Goal: Task Accomplishment & Management: Complete application form

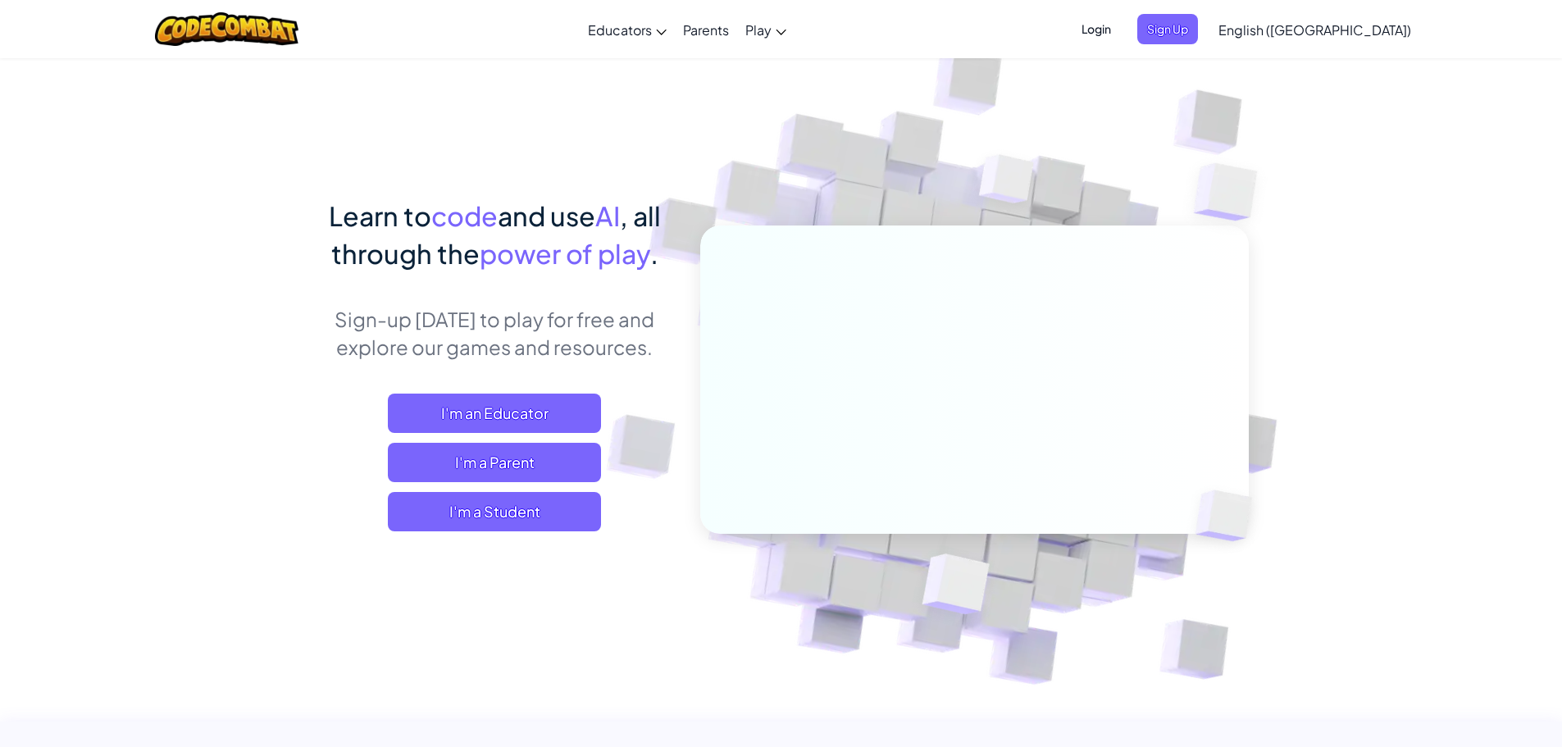
click at [1121, 23] on span "Login" at bounding box center [1096, 29] width 49 height 30
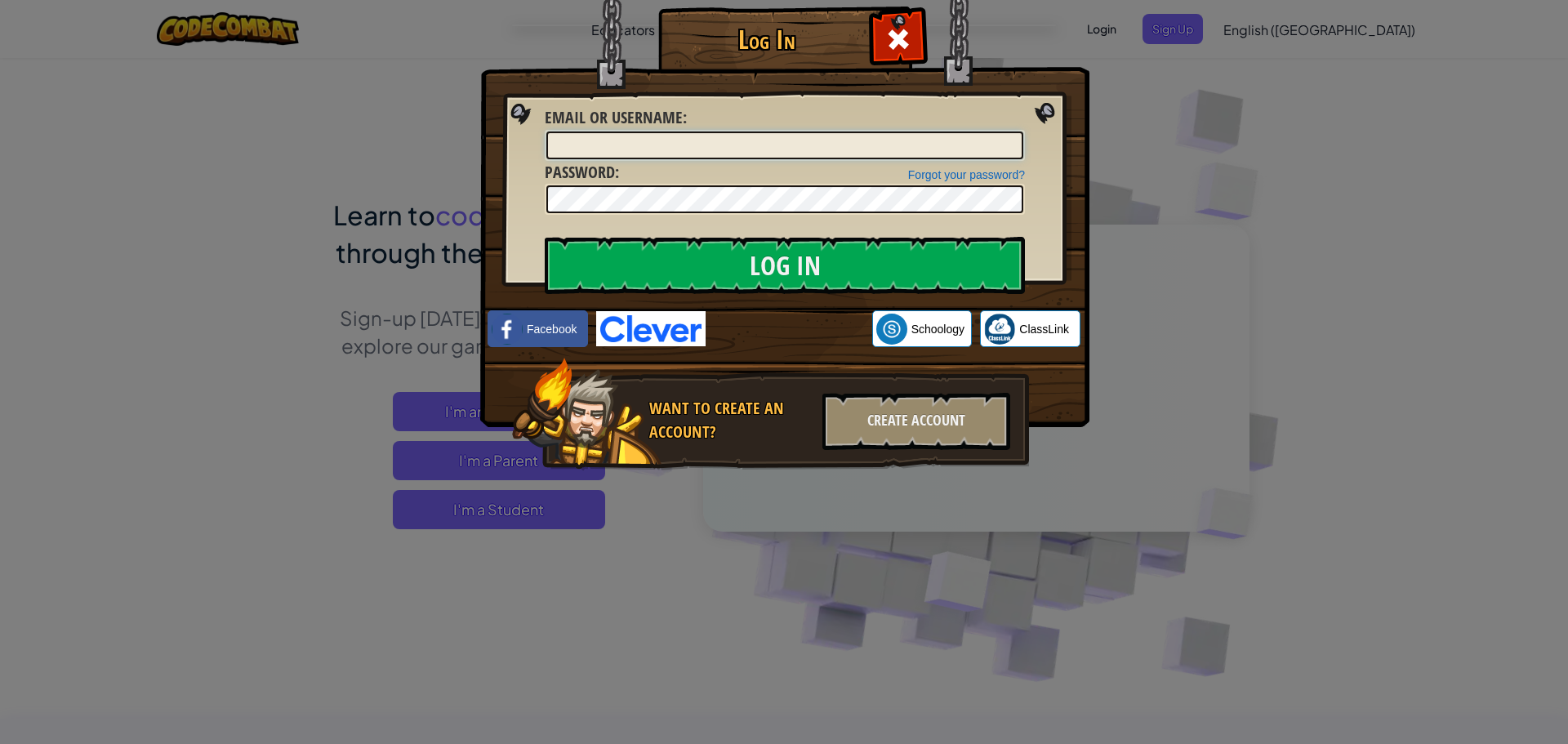
click at [705, 136] on input "Email or Username :" at bounding box center [784, 145] width 477 height 28
click at [545, 237] on input "Log In" at bounding box center [784, 265] width 480 height 57
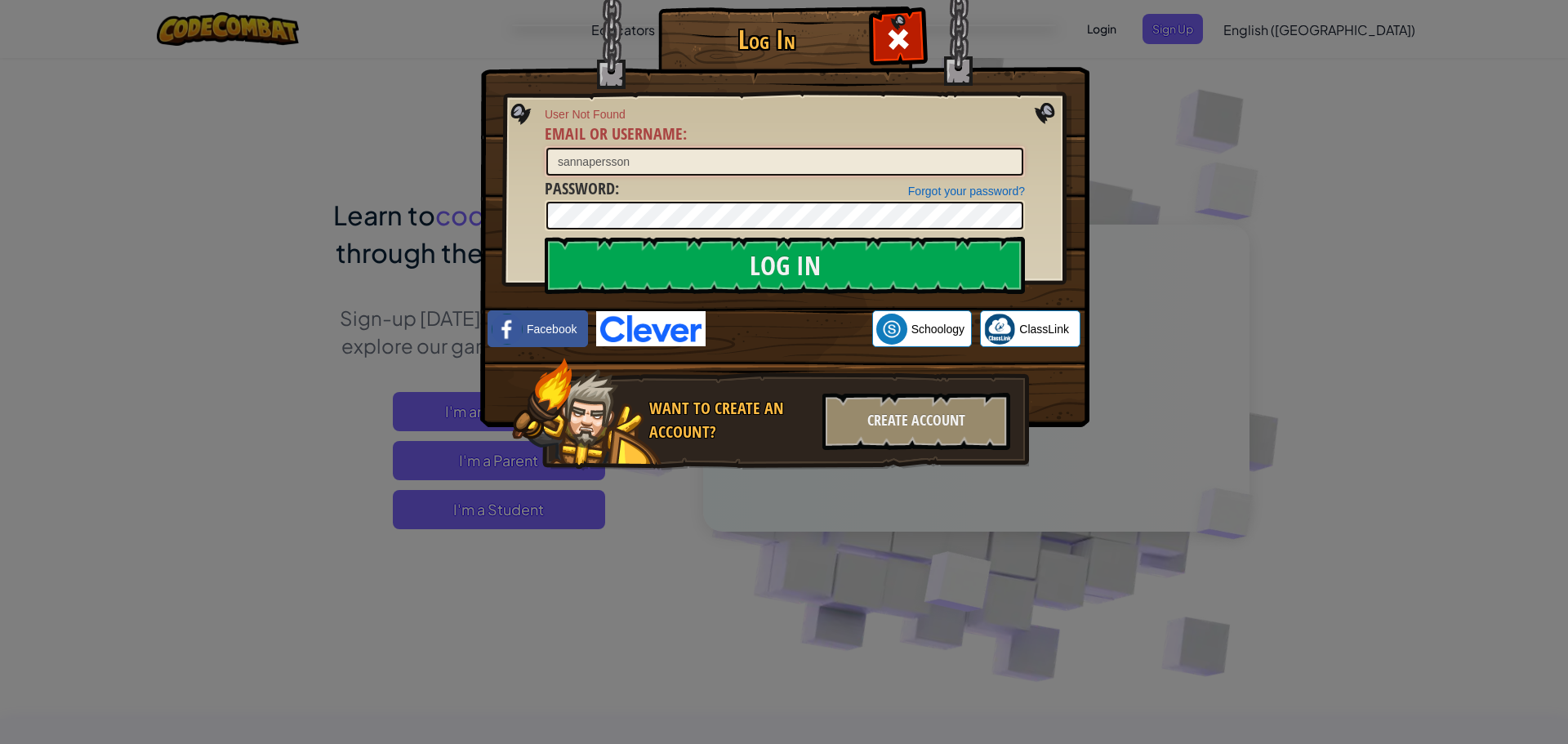
drag, startPoint x: 605, startPoint y: 171, endPoint x: 537, endPoint y: 167, distance: 68.1
click at [537, 167] on div "Log In User Not Found Email or Username : sannapersson Forgot your password? Pa…" at bounding box center [784, 262] width 544 height 475
click at [651, 261] on input "Log In" at bounding box center [784, 265] width 480 height 57
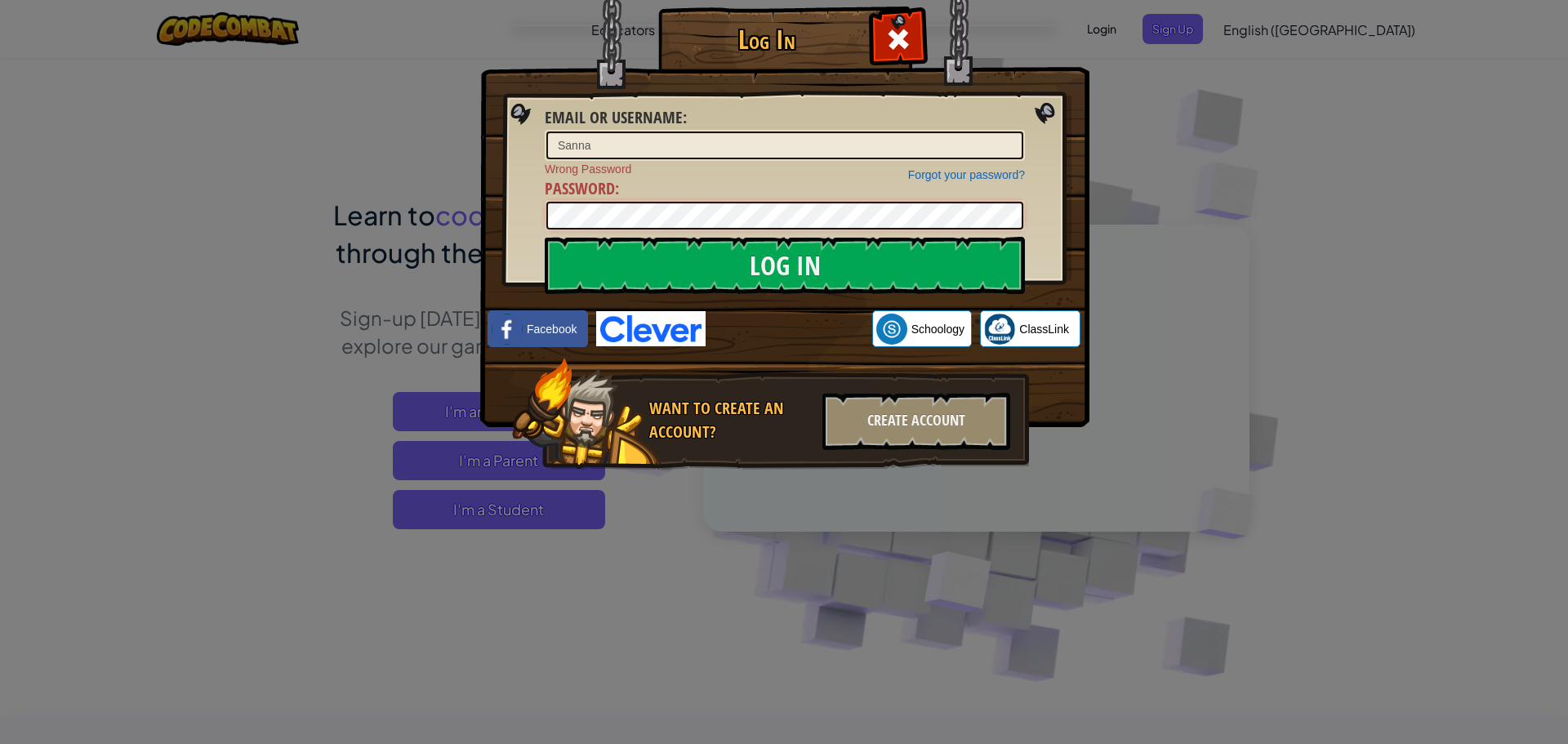
click at [545, 237] on input "Log In" at bounding box center [784, 265] width 480 height 57
click at [789, 143] on input "Sanna" at bounding box center [784, 145] width 477 height 28
click at [664, 136] on input "Sanna" at bounding box center [784, 145] width 477 height 28
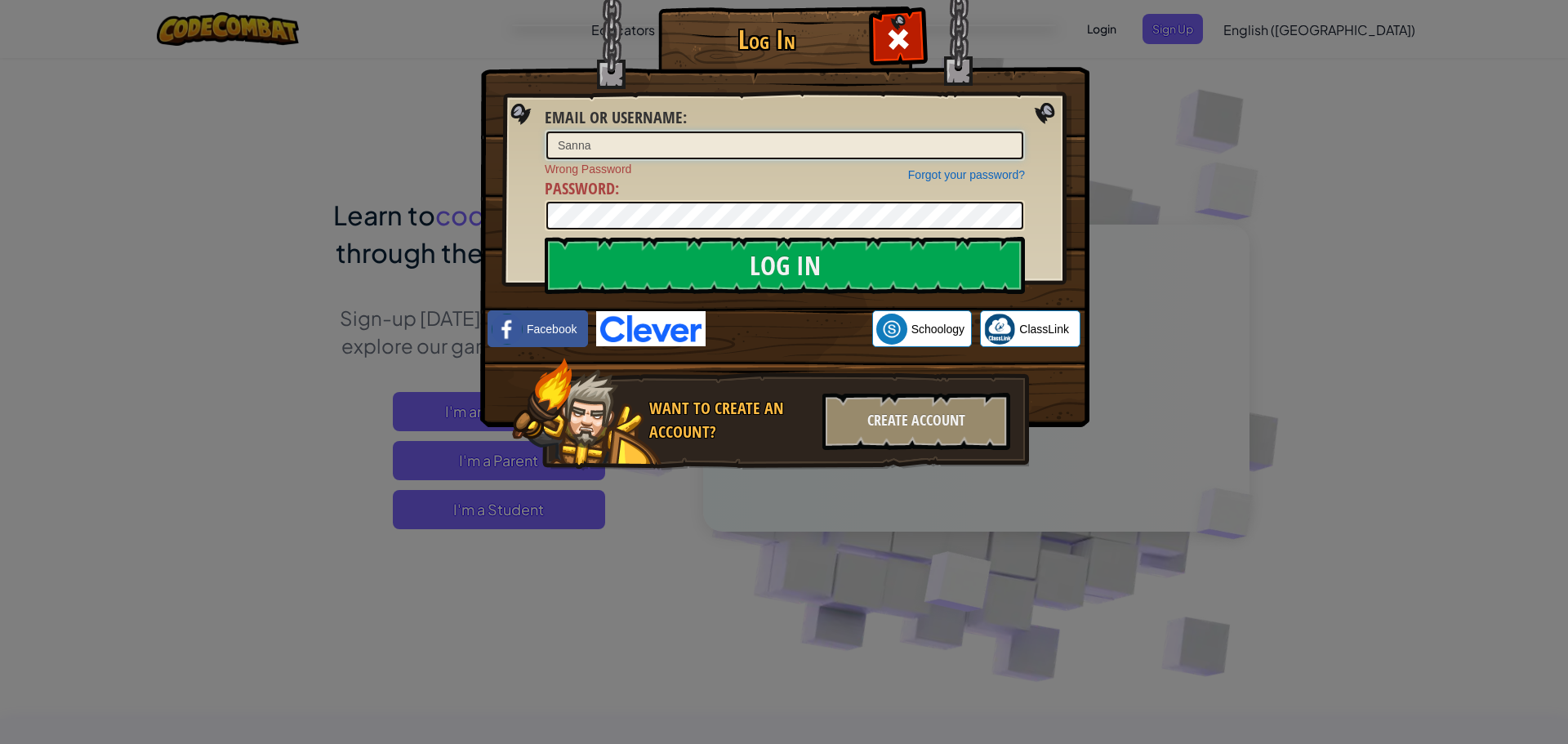
click at [664, 136] on input "Sanna" at bounding box center [784, 145] width 477 height 28
click at [753, 197] on div "Forgot your password? Wrong Password Password :" at bounding box center [784, 196] width 480 height 71
click at [545, 237] on input "Log In" at bounding box center [784, 265] width 480 height 57
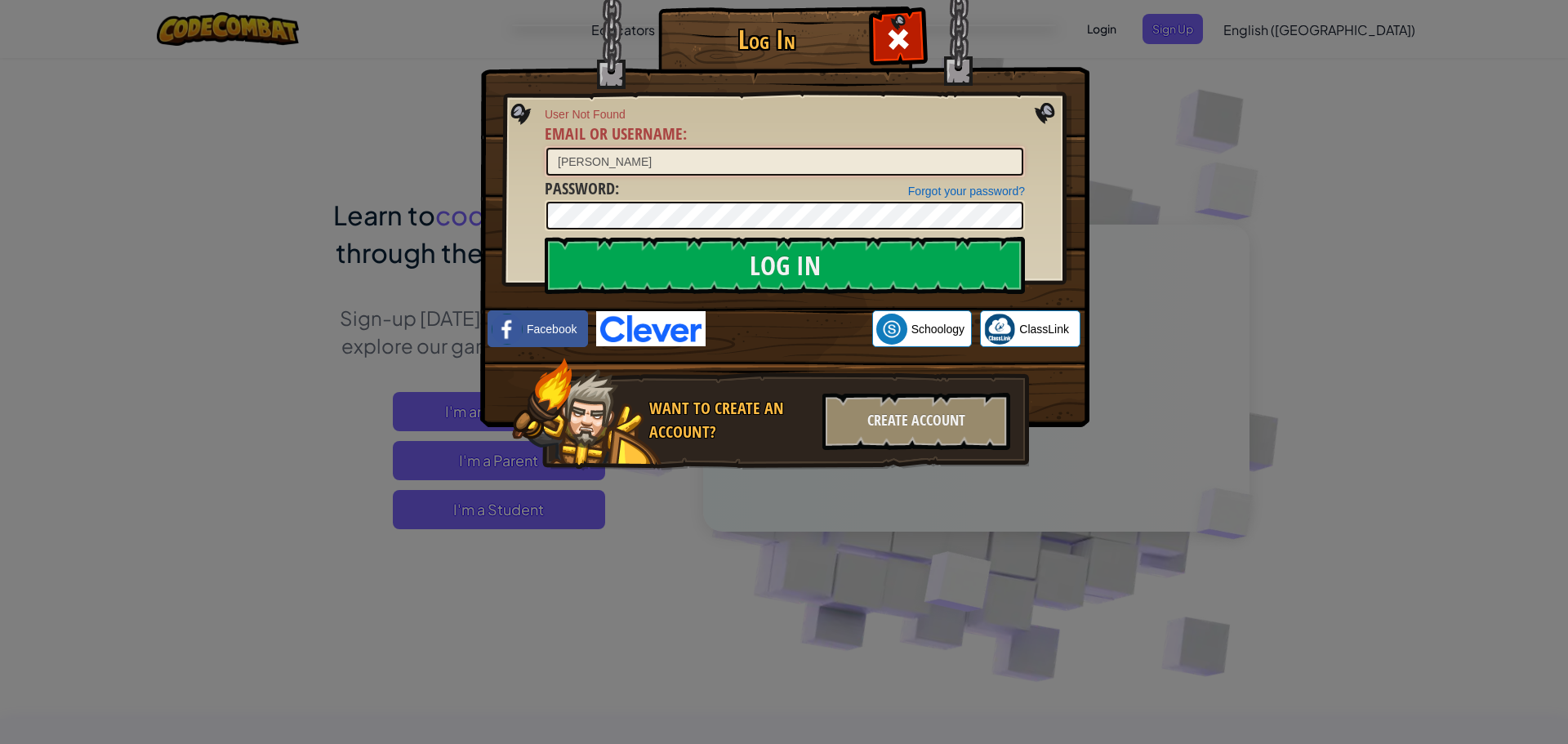
drag, startPoint x: 763, startPoint y: 156, endPoint x: 592, endPoint y: 160, distance: 171.0
click at [592, 160] on input "[PERSON_NAME]" at bounding box center [784, 161] width 477 height 28
type input "Sanna"
drag, startPoint x: 664, startPoint y: 308, endPoint x: 660, endPoint y: 297, distance: 11.7
click at [662, 308] on img at bounding box center [784, 189] width 609 height 475
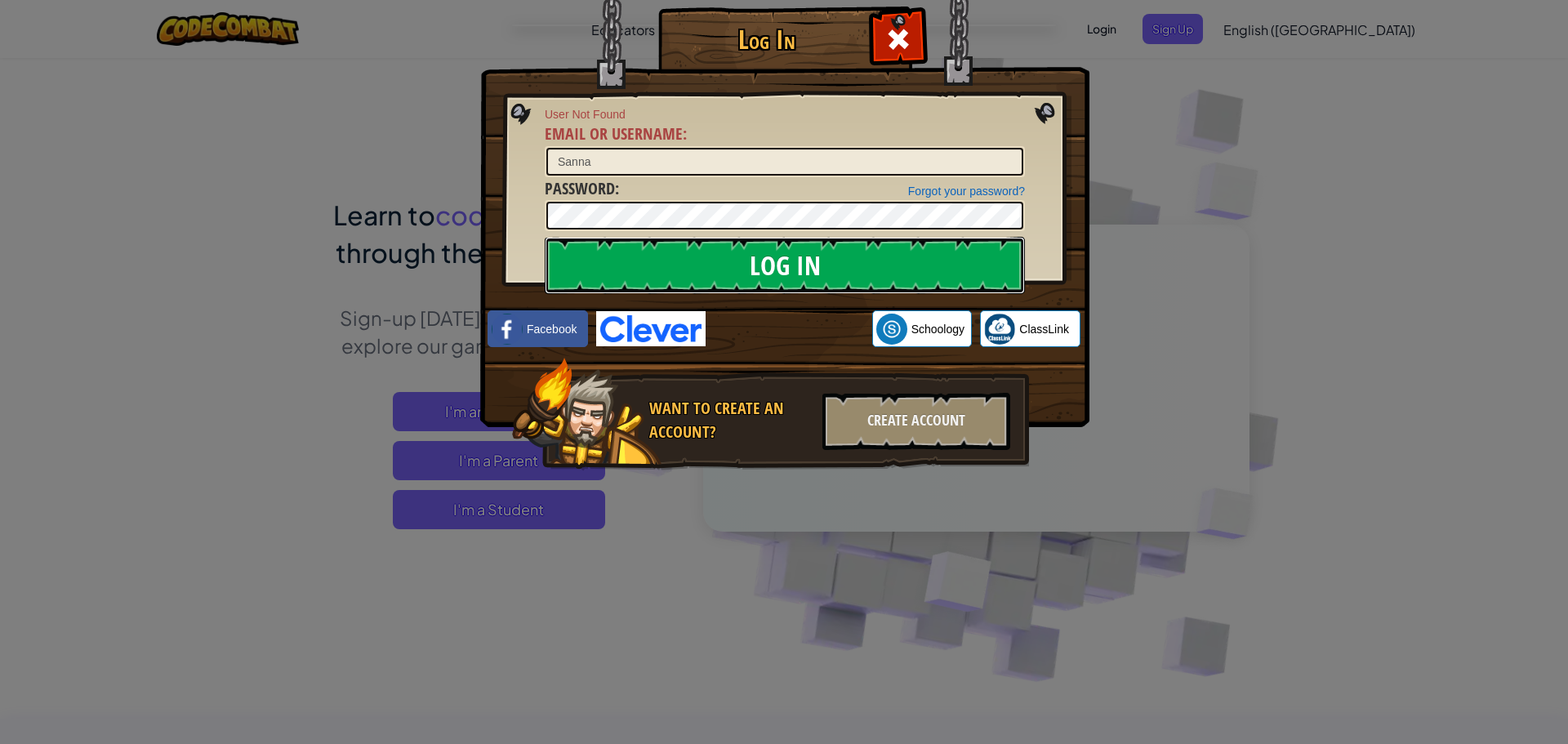
click at [643, 247] on input "Log In" at bounding box center [784, 265] width 480 height 57
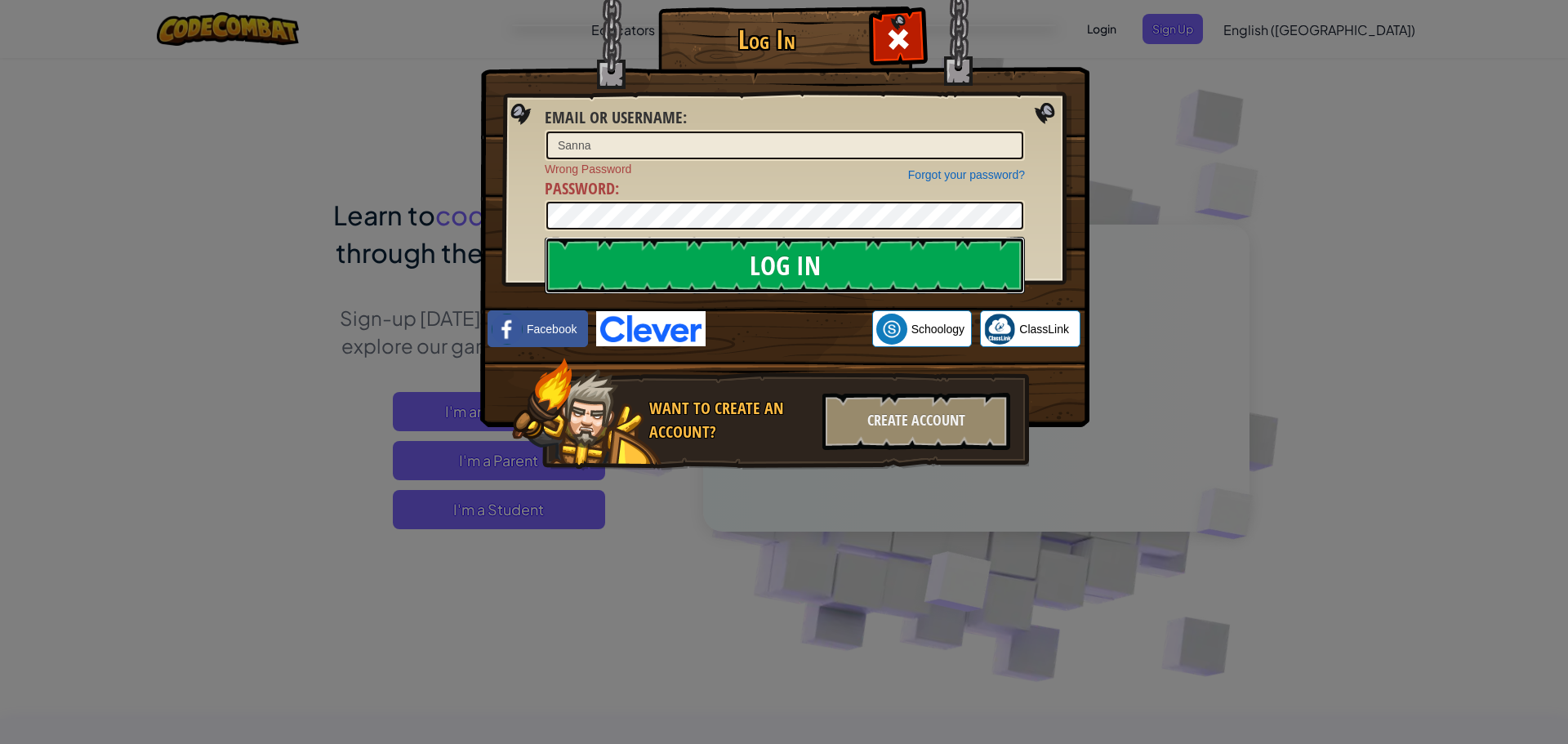
click at [643, 247] on input "Log In" at bounding box center [784, 265] width 480 height 57
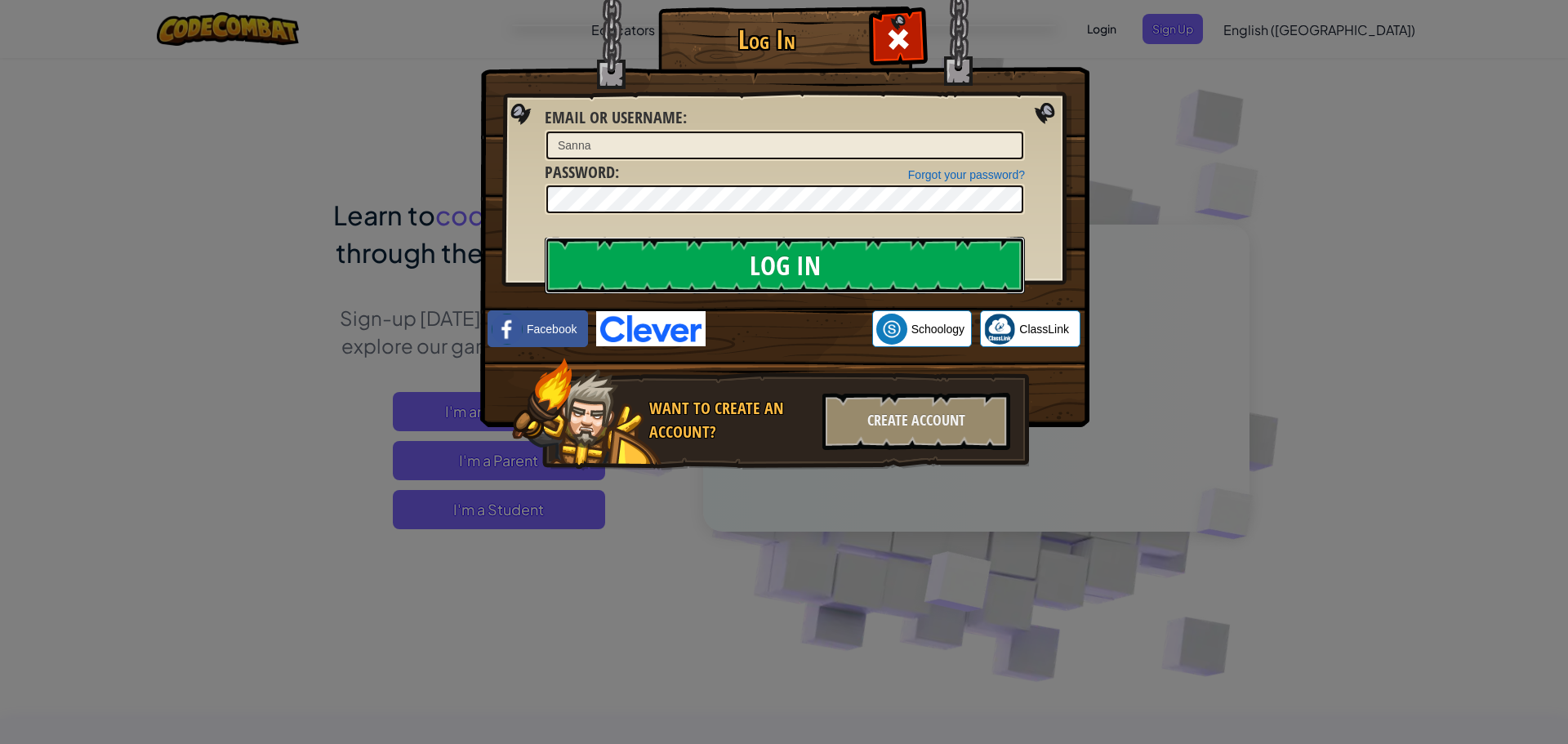
click at [643, 247] on input "Log In" at bounding box center [784, 265] width 480 height 57
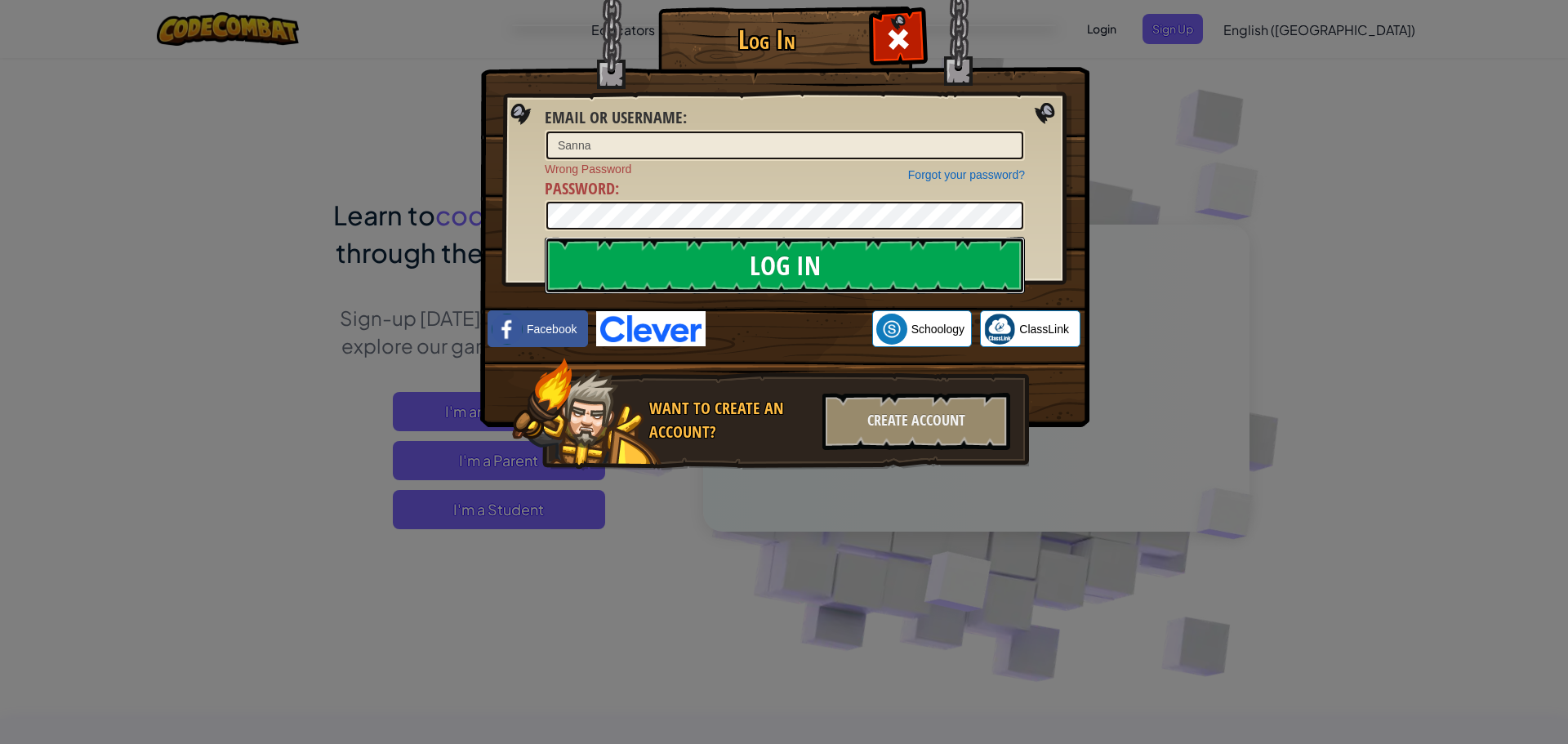
click at [643, 247] on input "Log In" at bounding box center [784, 265] width 480 height 57
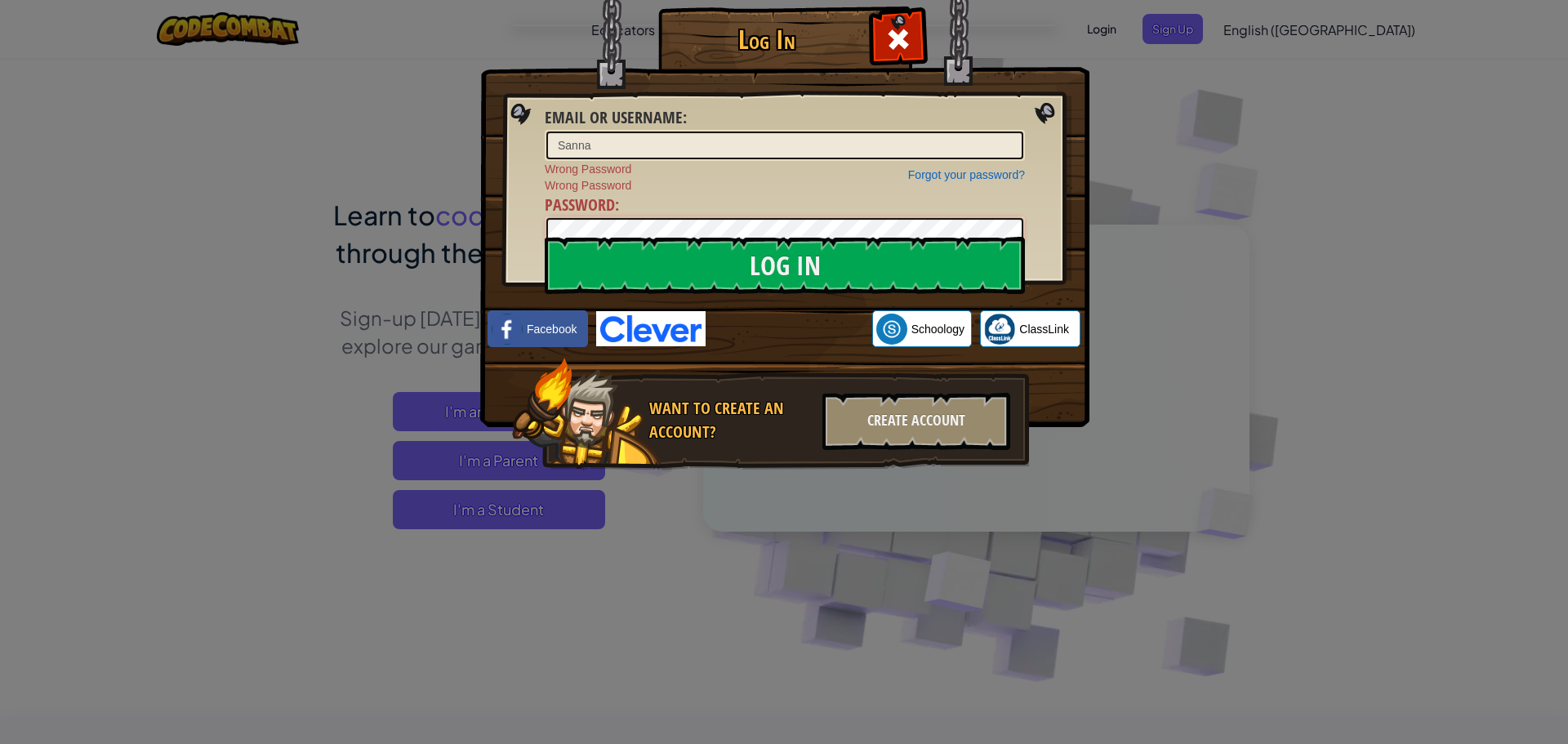
click at [512, 225] on div "Log In Email or Username : Sanna Forgot your password? Wrong Password Wrong Pas…" at bounding box center [784, 262] width 544 height 475
click at [545, 237] on input "Log In" at bounding box center [784, 265] width 480 height 57
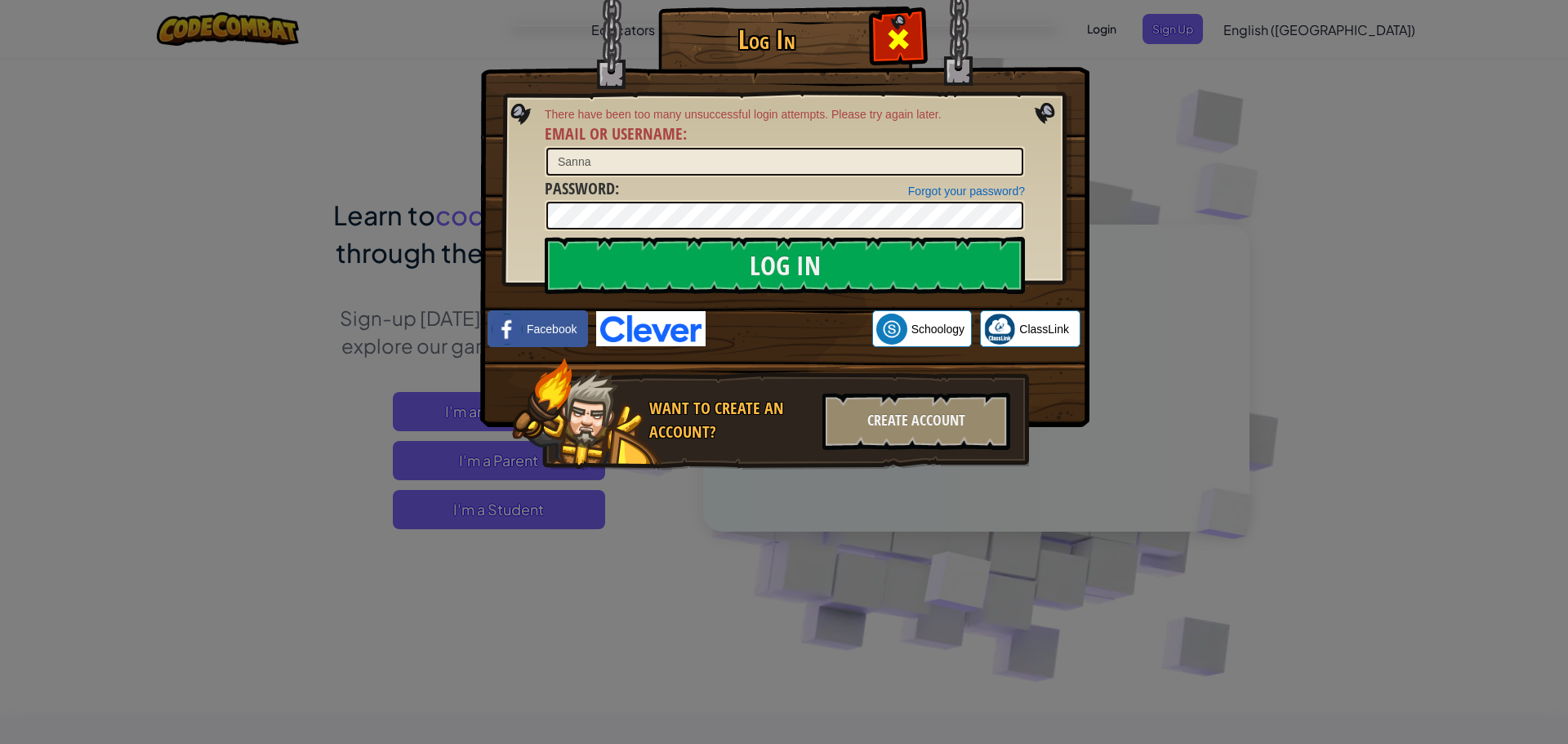
click at [881, 37] on div at bounding box center [898, 37] width 52 height 52
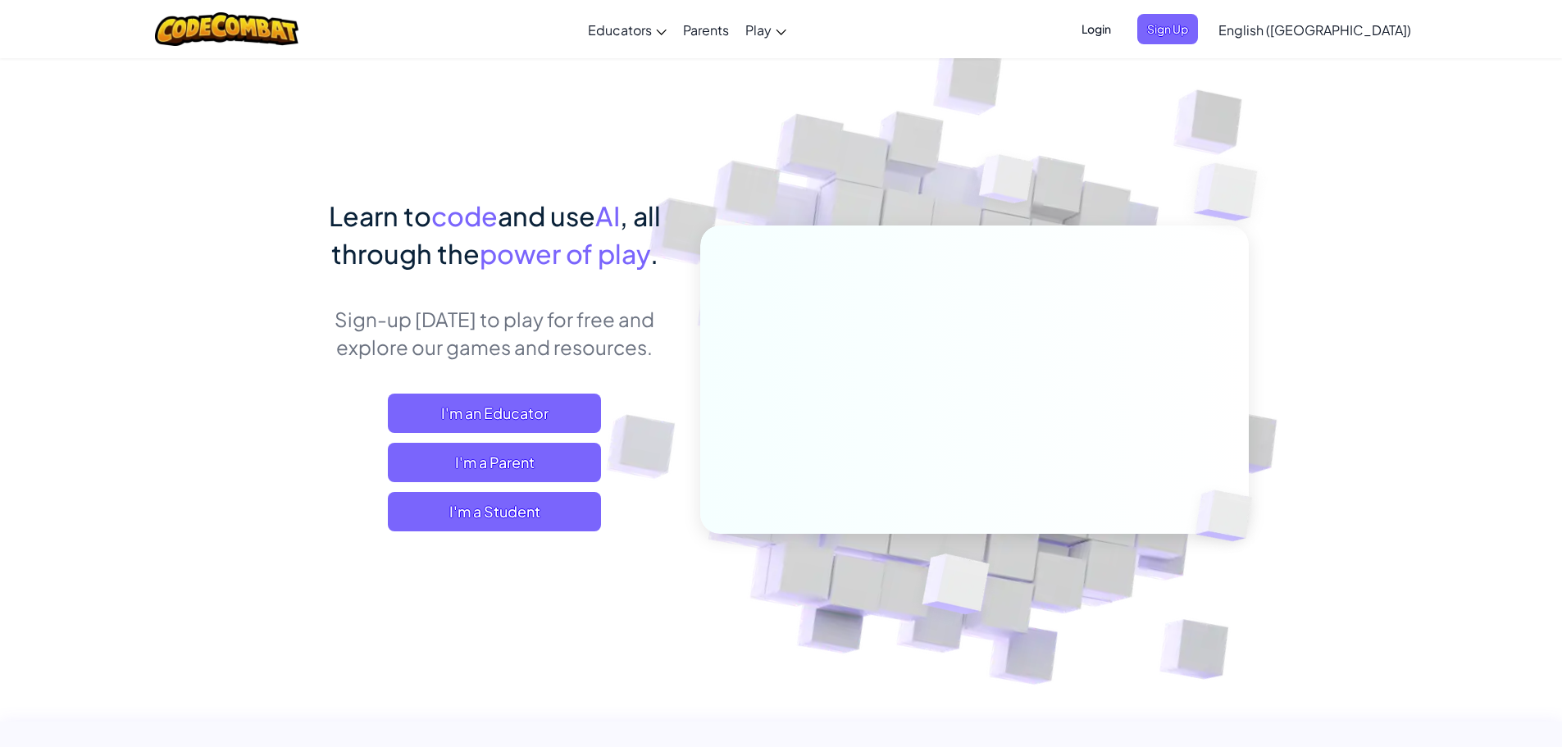
click at [1121, 30] on span "Login" at bounding box center [1096, 29] width 49 height 30
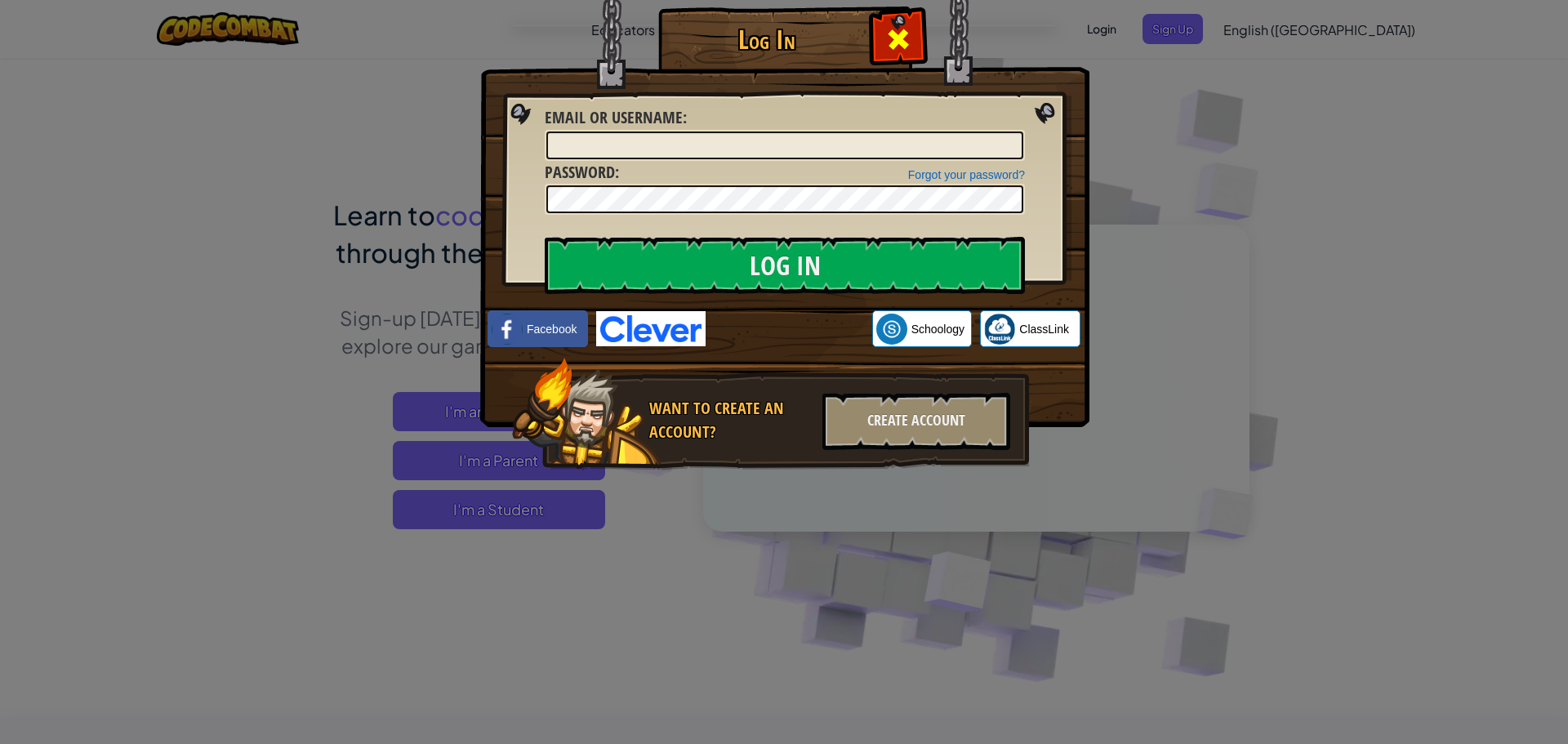
drag, startPoint x: 1316, startPoint y: 187, endPoint x: 883, endPoint y: 3, distance: 470.5
click at [1300, 181] on div "Log In Unknown Error Email or Username : Forgot your password? Password : Log I…" at bounding box center [784, 372] width 1568 height 744
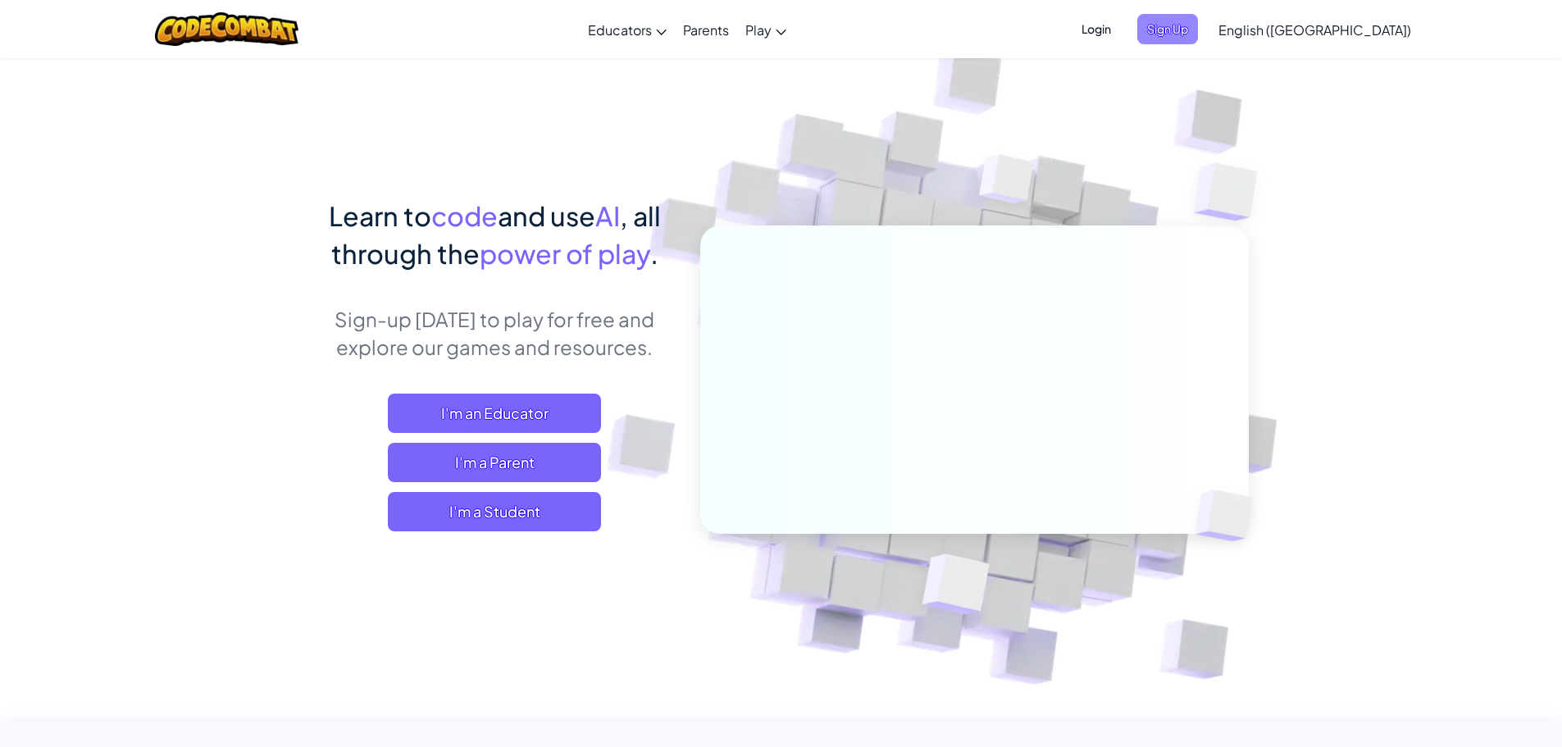
click at [1198, 30] on span "Sign Up" at bounding box center [1167, 29] width 61 height 30
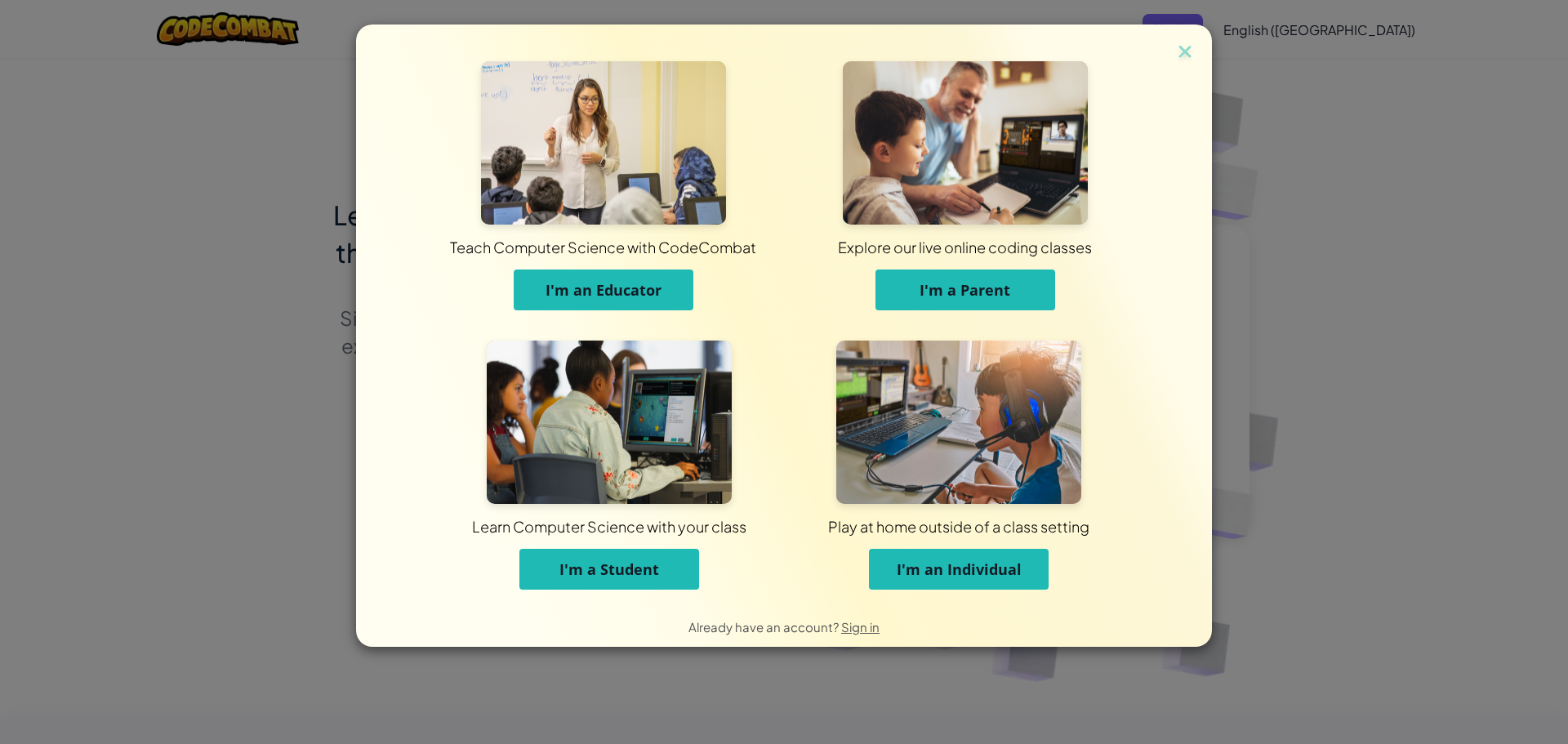
click at [558, 590] on div "Learn Computer Science with your class I'm a Student" at bounding box center [608, 473] width 349 height 266
click at [583, 573] on span "I'm a Student" at bounding box center [609, 570] width 100 height 20
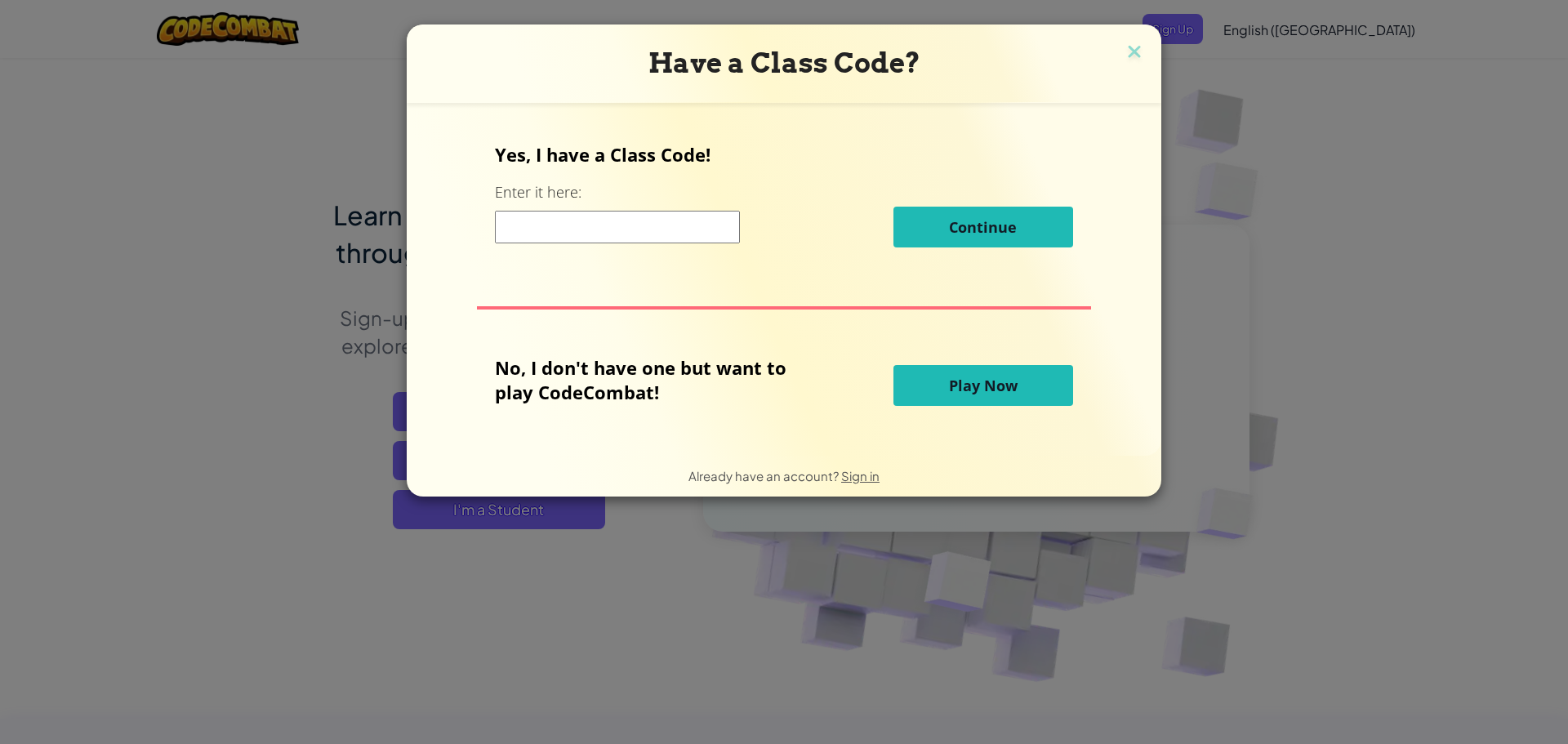
click at [660, 233] on input at bounding box center [617, 227] width 245 height 33
type input "B"
type input "birdpiglife"
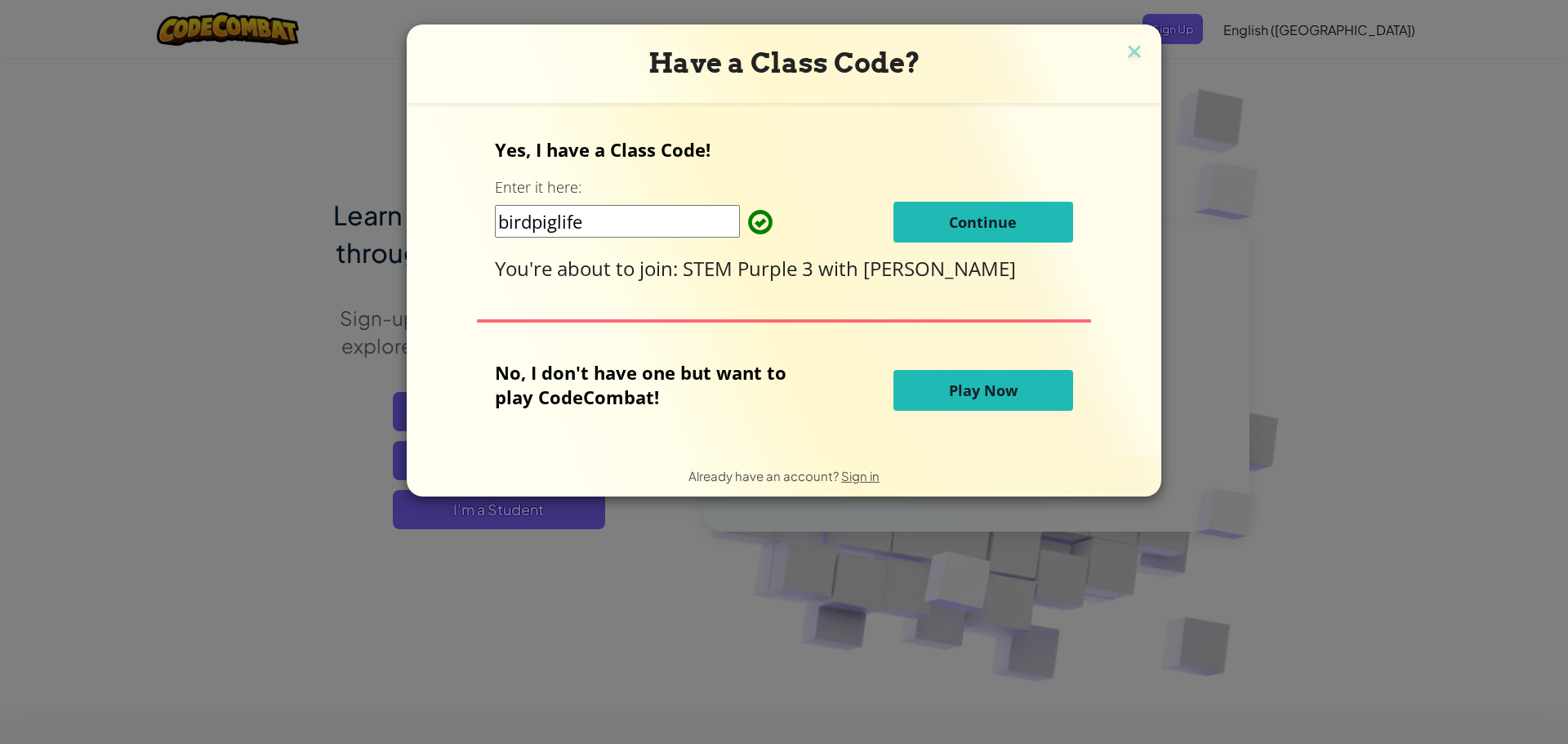
click at [957, 215] on span "Continue" at bounding box center [983, 222] width 68 height 20
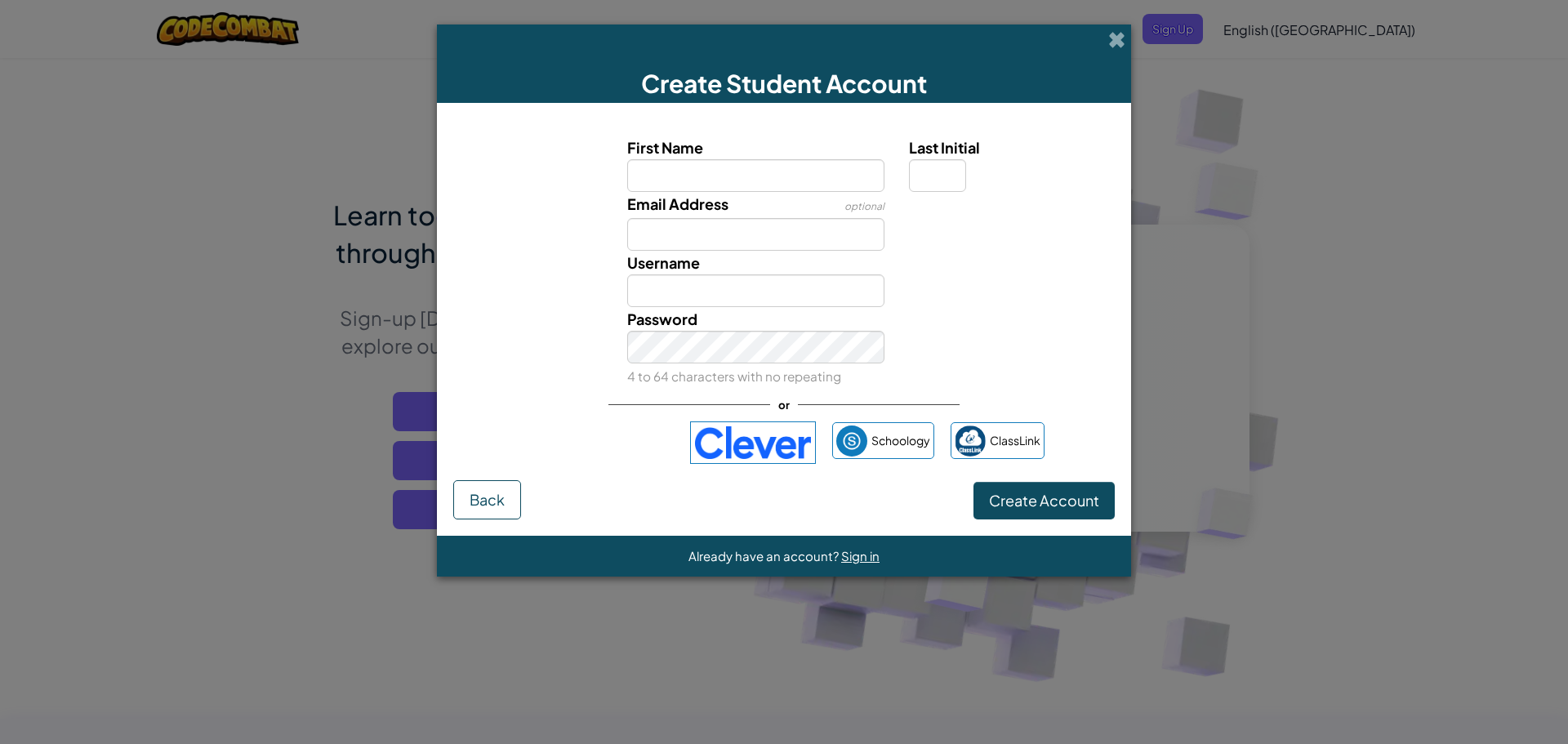
click at [1101, 38] on div "Create Student Account" at bounding box center [784, 64] width 694 height 79
click at [1115, 35] on span at bounding box center [1116, 39] width 17 height 17
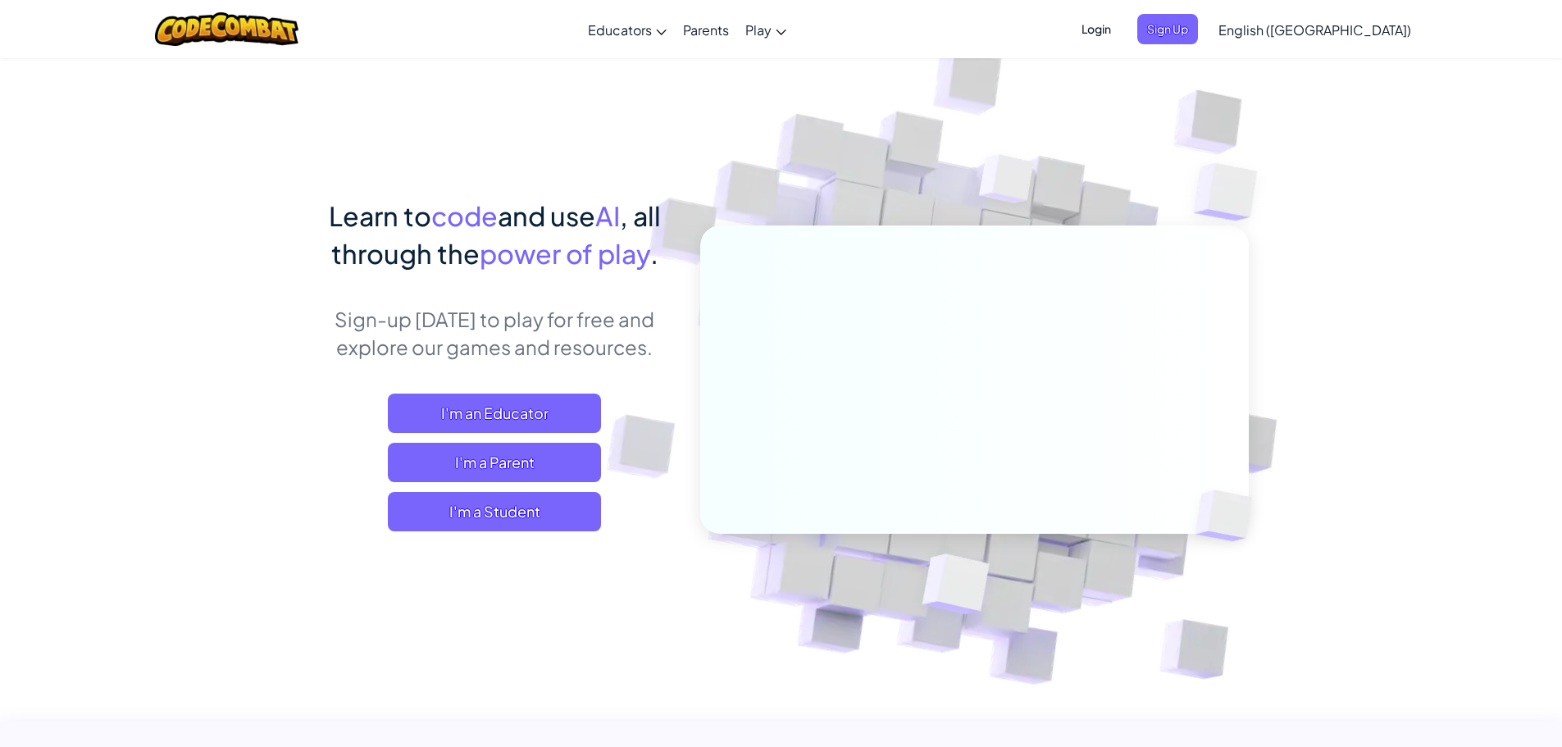
click at [1121, 34] on span "Login" at bounding box center [1096, 29] width 49 height 30
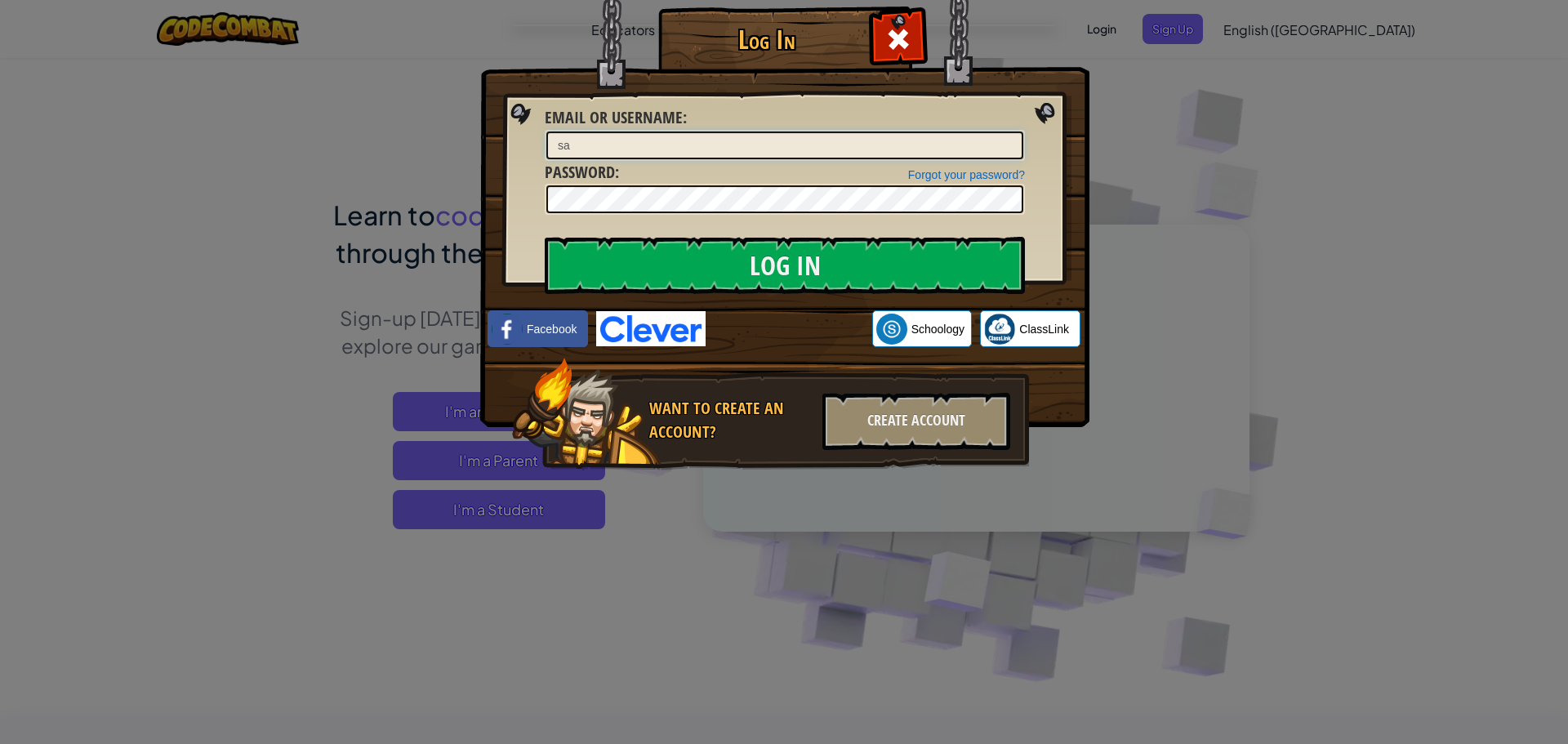
type input "s"
click at [545, 237] on input "Log In" at bounding box center [784, 265] width 480 height 57
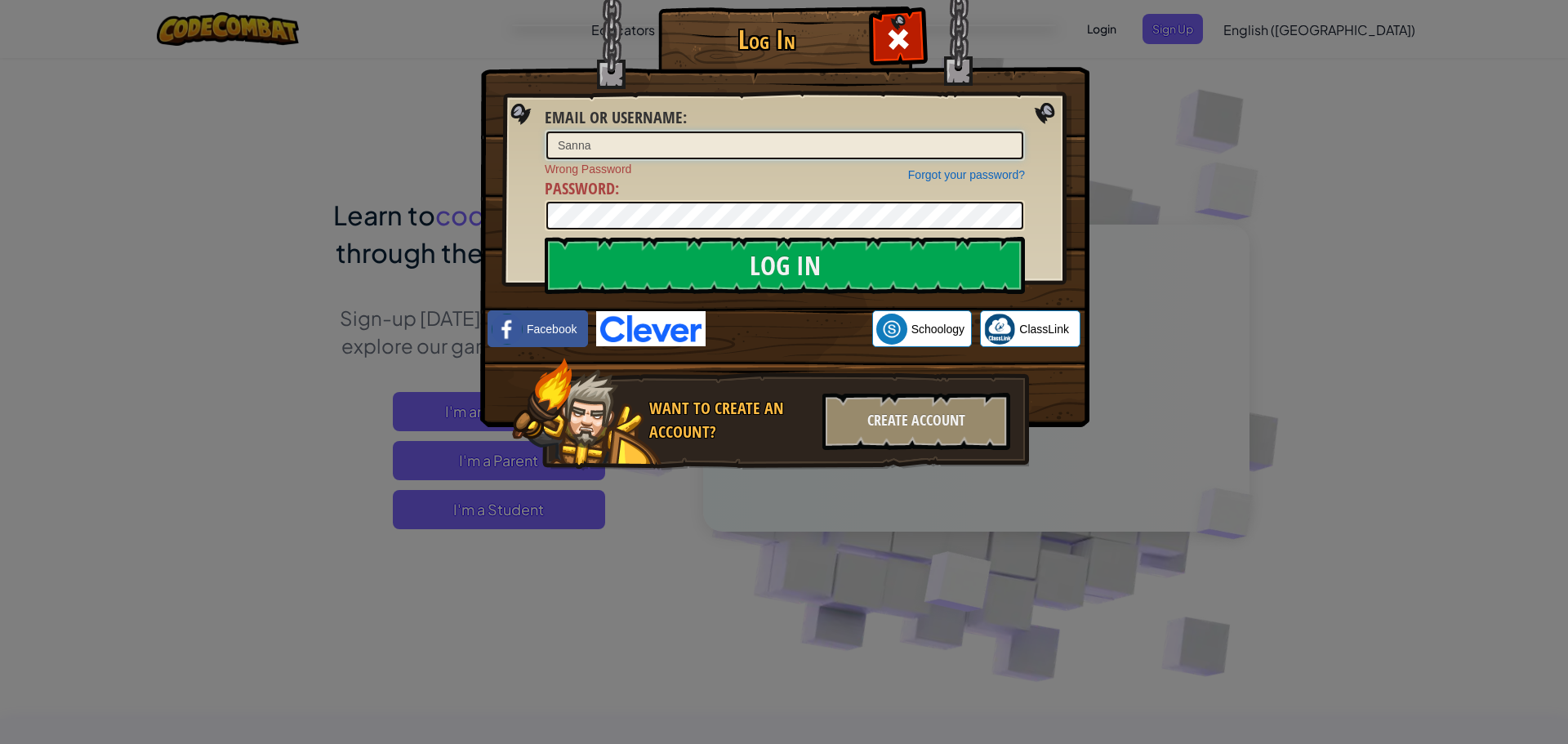
click at [781, 143] on input "Sanna" at bounding box center [784, 145] width 477 height 28
type input "Sanna P"
click at [783, 252] on input "Log In" at bounding box center [784, 265] width 480 height 57
